Goal: Navigation & Orientation: Go to known website

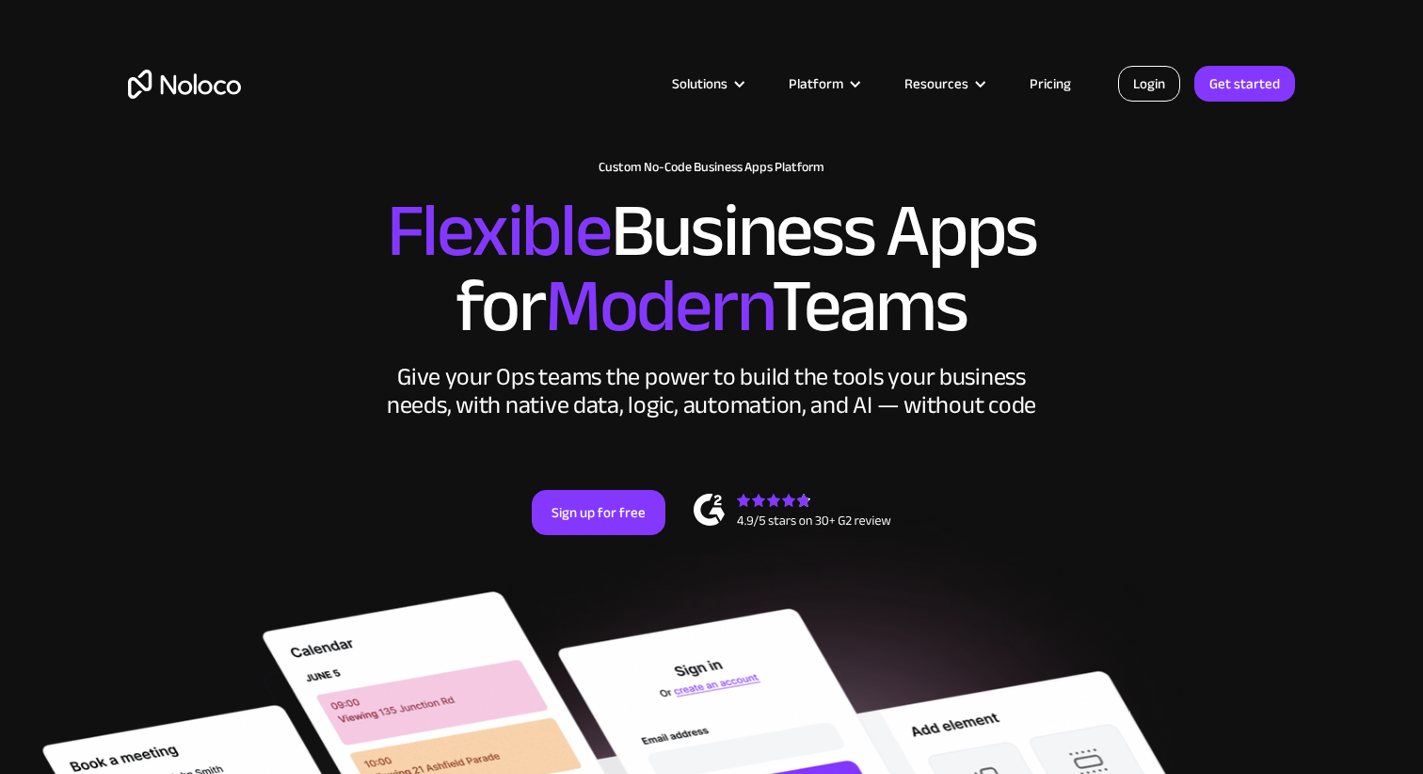
click at [1157, 90] on link "Login" at bounding box center [1149, 84] width 62 height 36
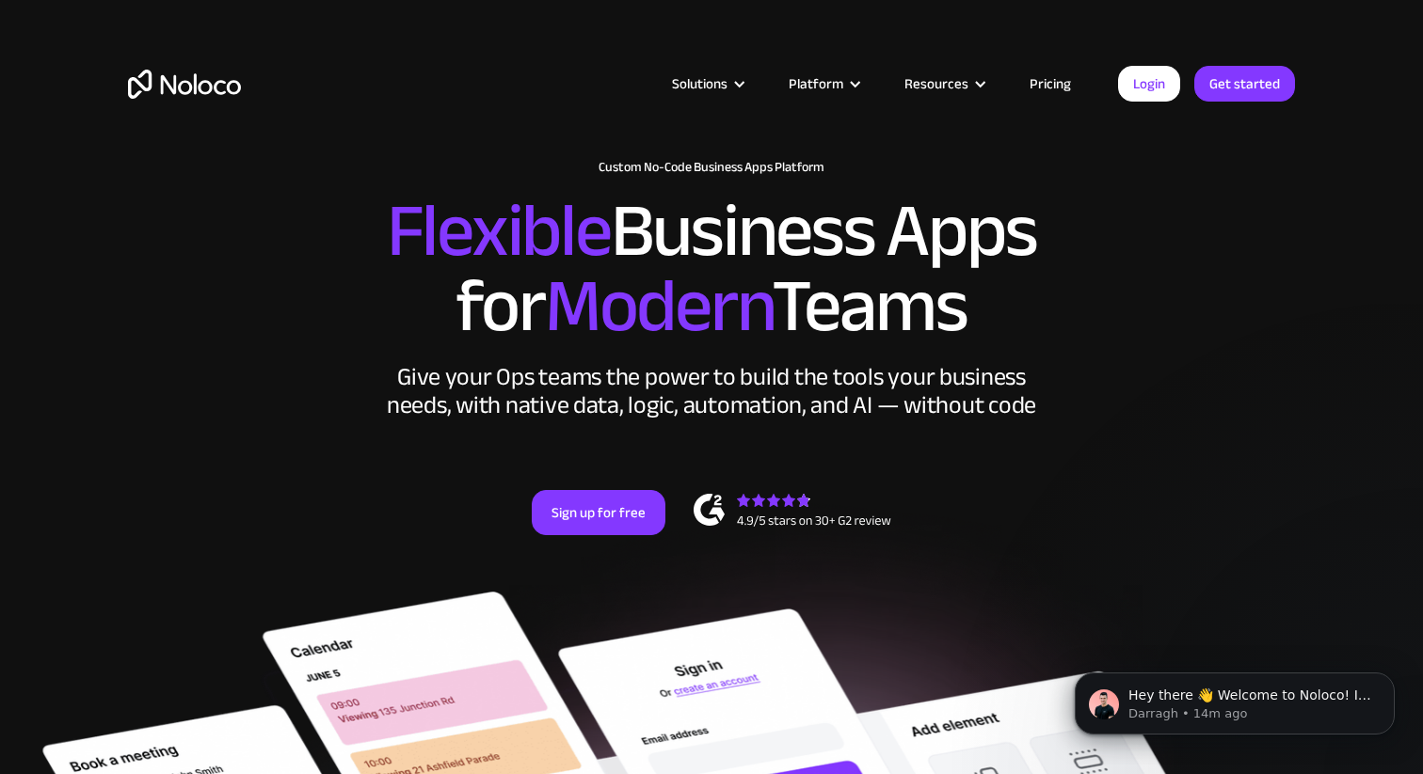
click at [1114, 87] on article "Solutions Use Cases Business Types Project Management Keep track of customers, …" at bounding box center [679, 84] width 877 height 24
click at [1128, 84] on link "Login" at bounding box center [1149, 84] width 62 height 36
